Goal: Obtain resource: Obtain resource

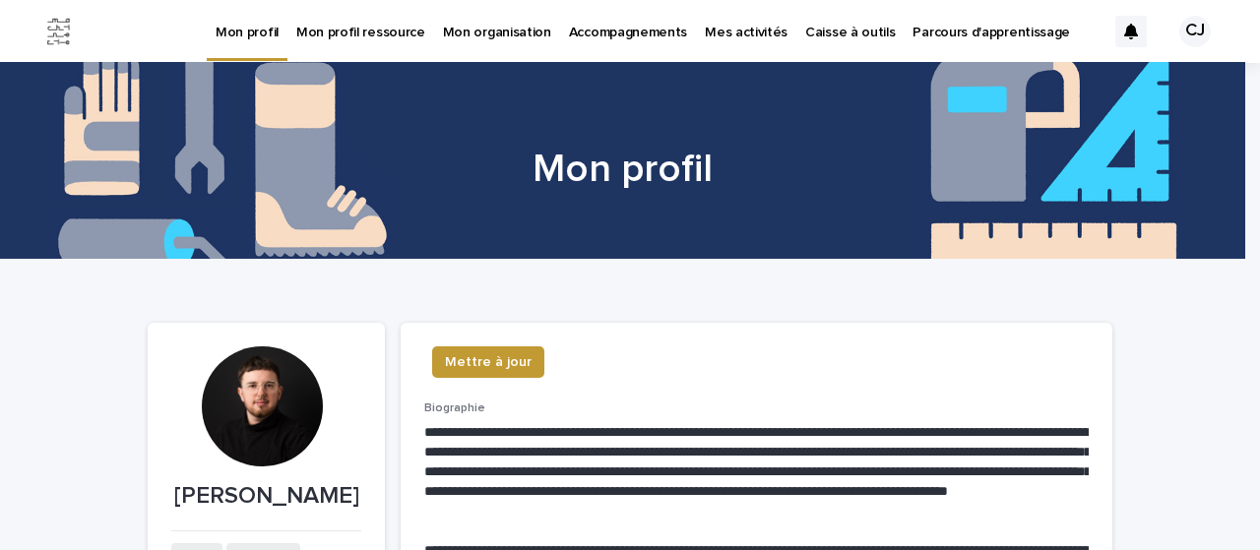
click at [806, 27] on p "Caisse à outils" at bounding box center [851, 20] width 90 height 41
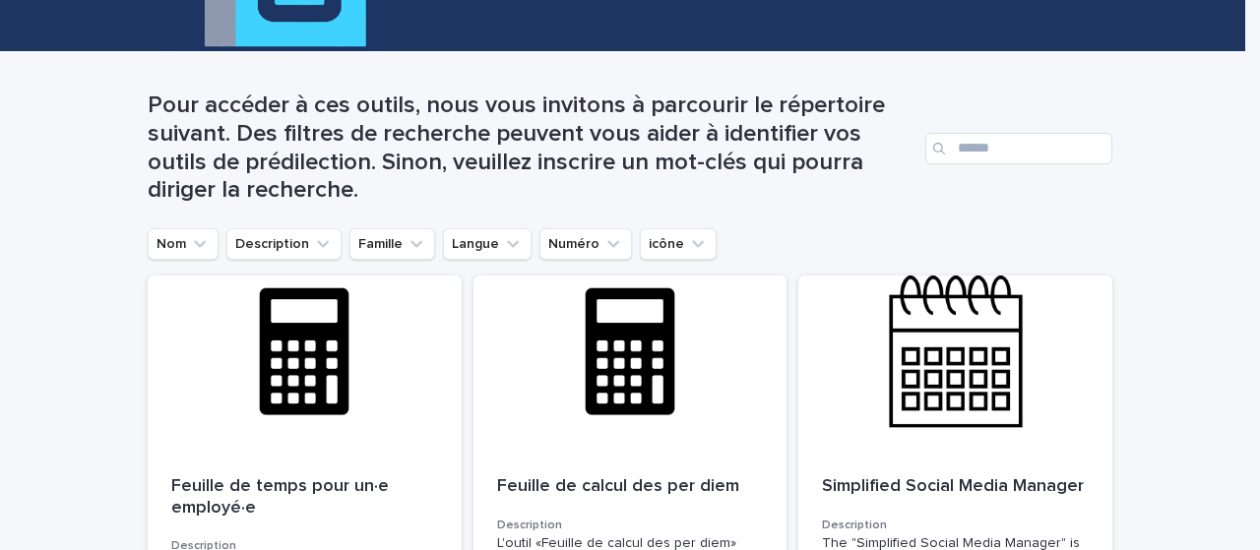
scroll to position [142, 0]
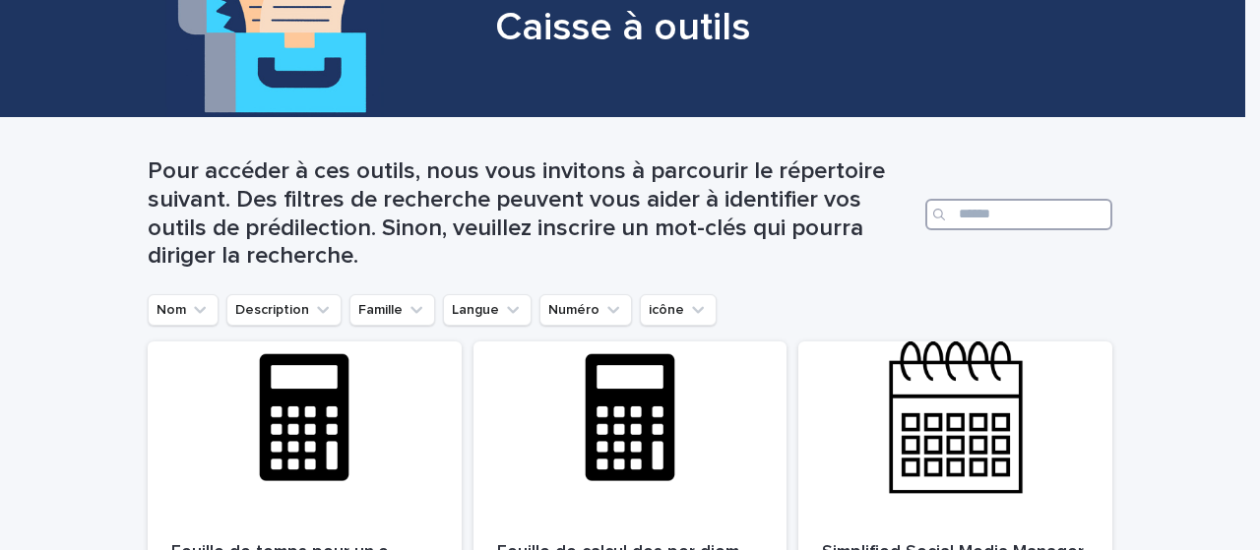
click at [959, 210] on input "Search" at bounding box center [1019, 215] width 187 height 32
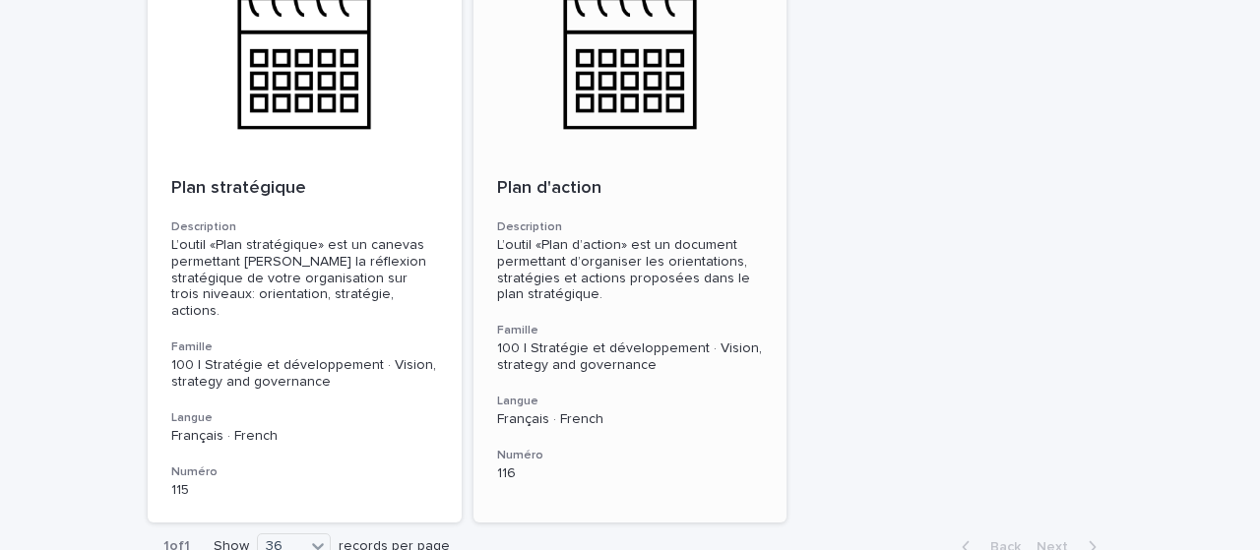
scroll to position [536, 0]
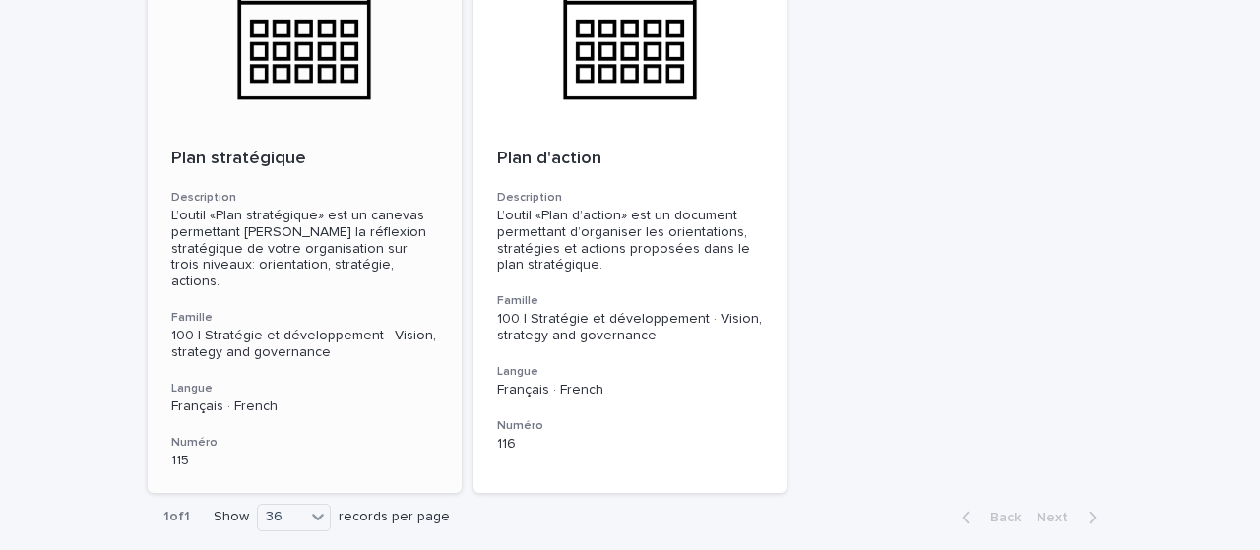
type input "**********"
click at [262, 251] on div "L’outil «Plan stratégique» est un canevas permettant [PERSON_NAME] la réflexion…" at bounding box center [304, 249] width 267 height 83
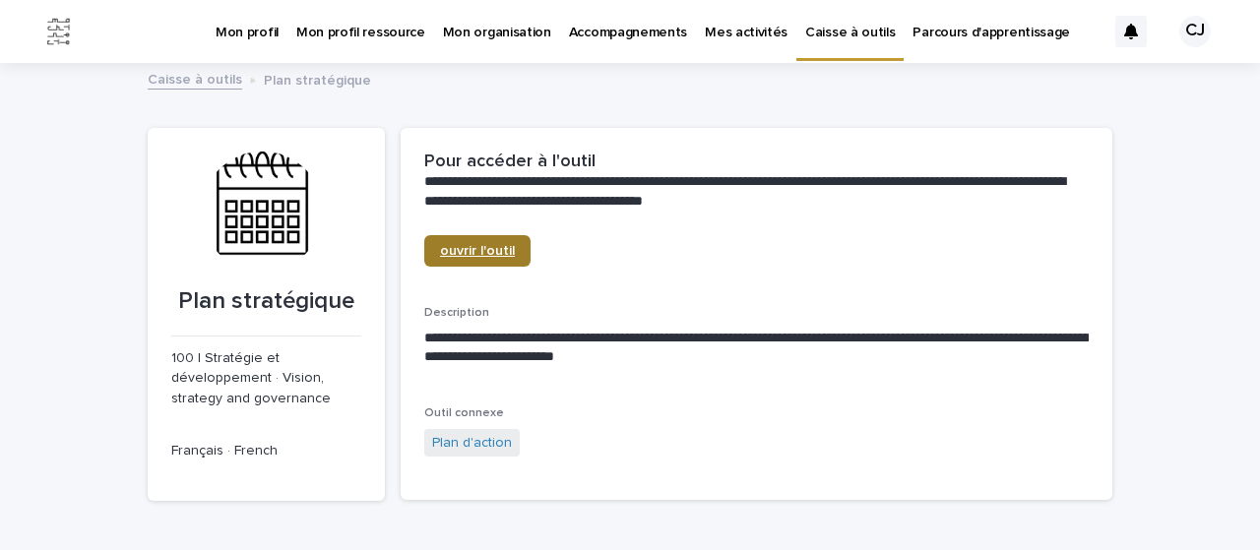
click at [473, 247] on span "ouvrir l'outil" at bounding box center [477, 251] width 75 height 14
click at [171, 85] on link "Caisse à outils" at bounding box center [195, 78] width 95 height 23
